Goal: Task Accomplishment & Management: Manage account settings

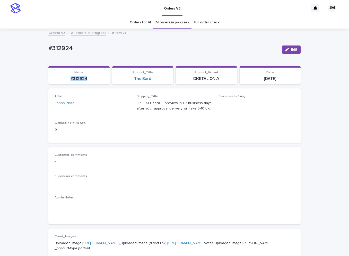
drag, startPoint x: 89, startPoint y: 79, endPoint x: 56, endPoint y: 79, distance: 32.9
click at [56, 79] on p "#312924" at bounding box center [78, 78] width 55 height 5
copy p "#312924"
click at [293, 49] on span "Edit" at bounding box center [294, 50] width 6 height 4
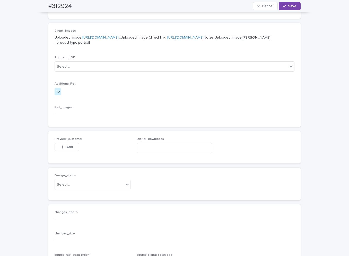
scroll to position [298, 0]
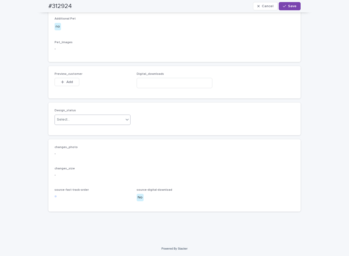
click at [97, 121] on div "Select..." at bounding box center [89, 120] width 69 height 8
click at [88, 126] on div "Uploaded" at bounding box center [89, 129] width 75 height 9
paste input "**********"
type input "**********"
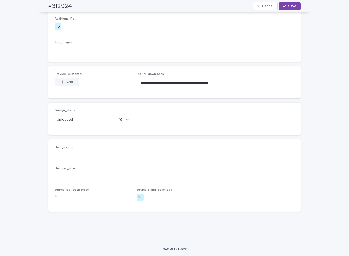
scroll to position [0, 0]
click at [73, 82] on button "Add" at bounding box center [67, 82] width 25 height 8
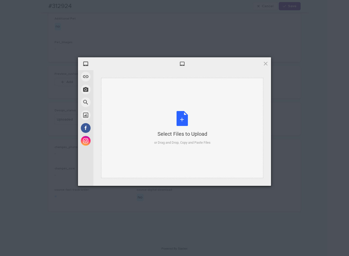
click at [209, 124] on div "Select Files to Upload or Drag and Drop, Copy and Paste Files" at bounding box center [182, 128] width 56 height 34
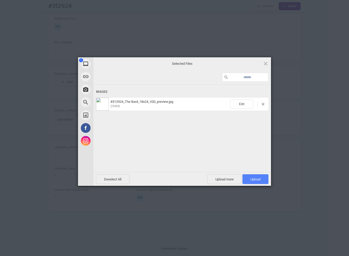
click at [262, 181] on span "Upload 1" at bounding box center [255, 180] width 26 height 10
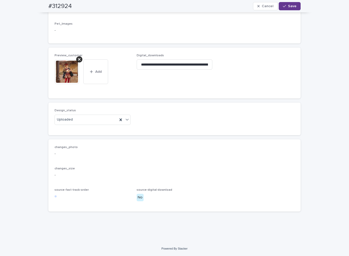
click at [288, 8] on button "Save" at bounding box center [290, 6] width 22 height 8
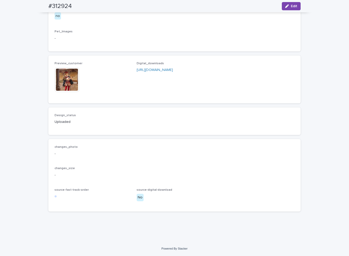
click at [59, 81] on img at bounding box center [67, 79] width 25 height 25
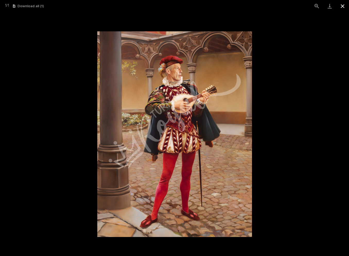
click at [341, 5] on button "Close gallery" at bounding box center [342, 6] width 13 height 12
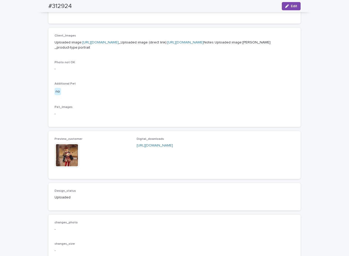
scroll to position [264, 0]
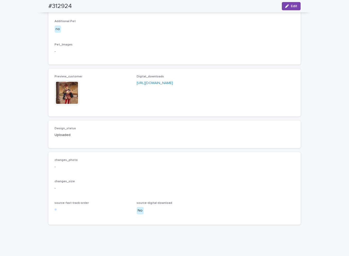
click at [173, 85] on link "https://drive.google.com/file/d/1J0AygeNeJRLdrKz2cVf8M42VdPqBBxux/view?usp=driv…" at bounding box center [155, 83] width 36 height 4
click at [70, 105] on img at bounding box center [67, 93] width 25 height 25
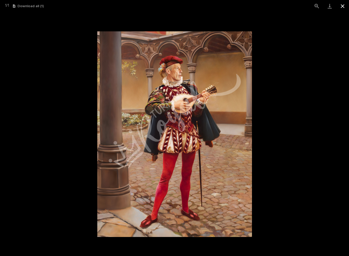
click at [344, 7] on button "Close gallery" at bounding box center [342, 6] width 13 height 12
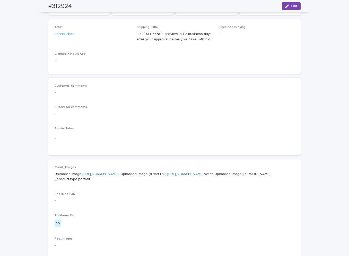
scroll to position [0, 0]
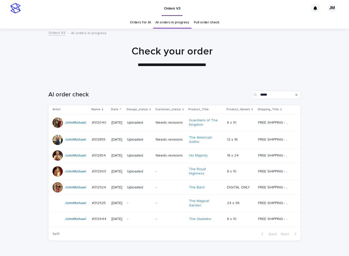
click at [137, 212] on td "-" at bounding box center [139, 219] width 29 height 15
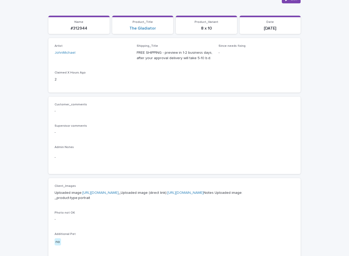
scroll to position [68, 0]
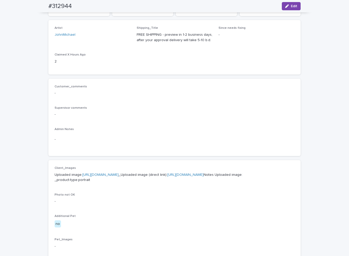
click at [167, 177] on link "https://files.getuploadkit.com/e11cfb23-3d37-4f5e-b252-d52a065c0f83/30e41517-70…" at bounding box center [185, 175] width 36 height 4
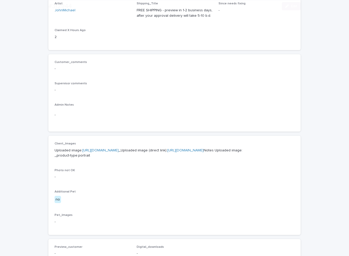
scroll to position [103, 0]
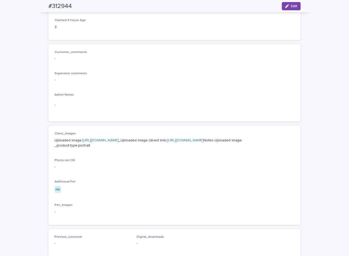
click at [167, 142] on link "https://files.getuploadkit.com/e11cfb23-3d37-4f5e-b252-d52a065c0f83/30e41517-70…" at bounding box center [185, 141] width 36 height 4
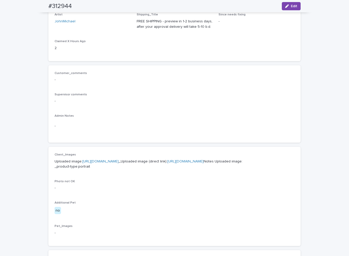
scroll to position [0, 0]
